Goal: Transaction & Acquisition: Subscribe to service/newsletter

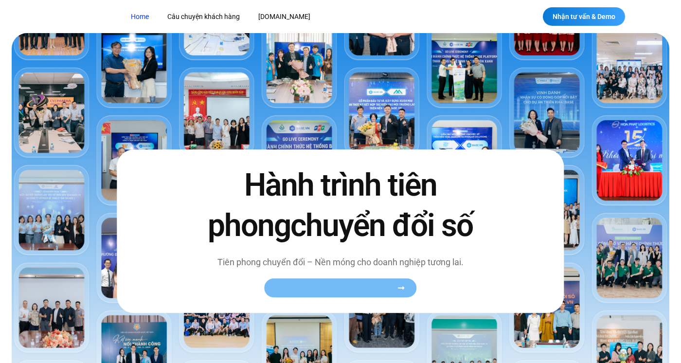
click at [387, 287] on span "Xem toàn bộ câu chuyện khách hàng" at bounding box center [335, 287] width 119 height 7
click at [582, 17] on span "Nhận tư vấn & Demo" at bounding box center [583, 16] width 63 height 7
